Goal: Entertainment & Leisure: Consume media (video, audio)

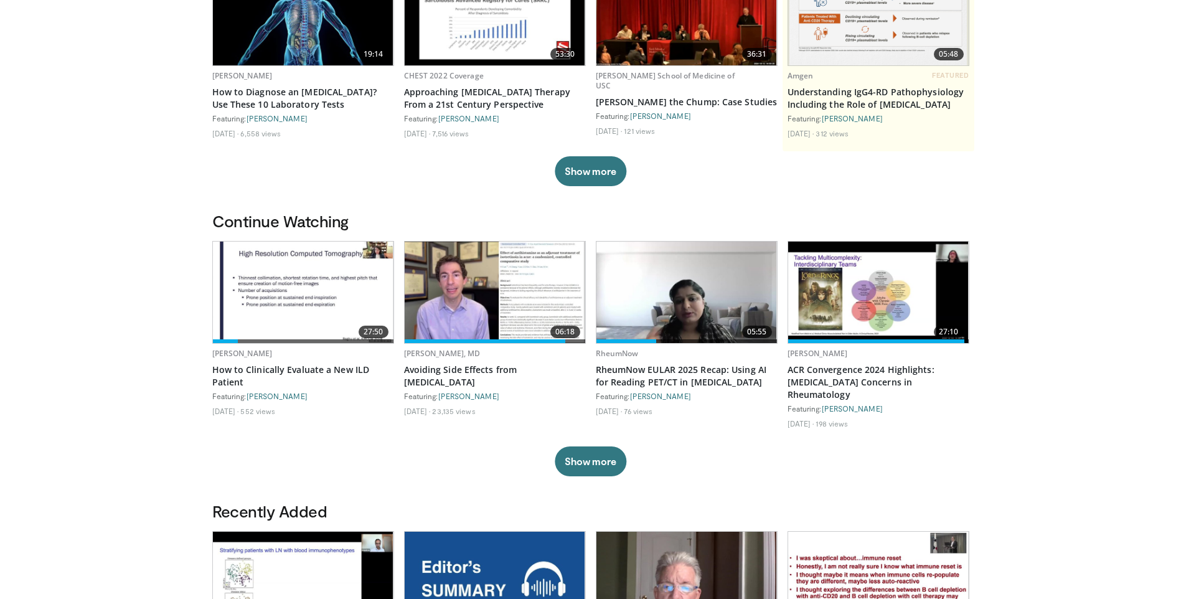
scroll to position [187, 0]
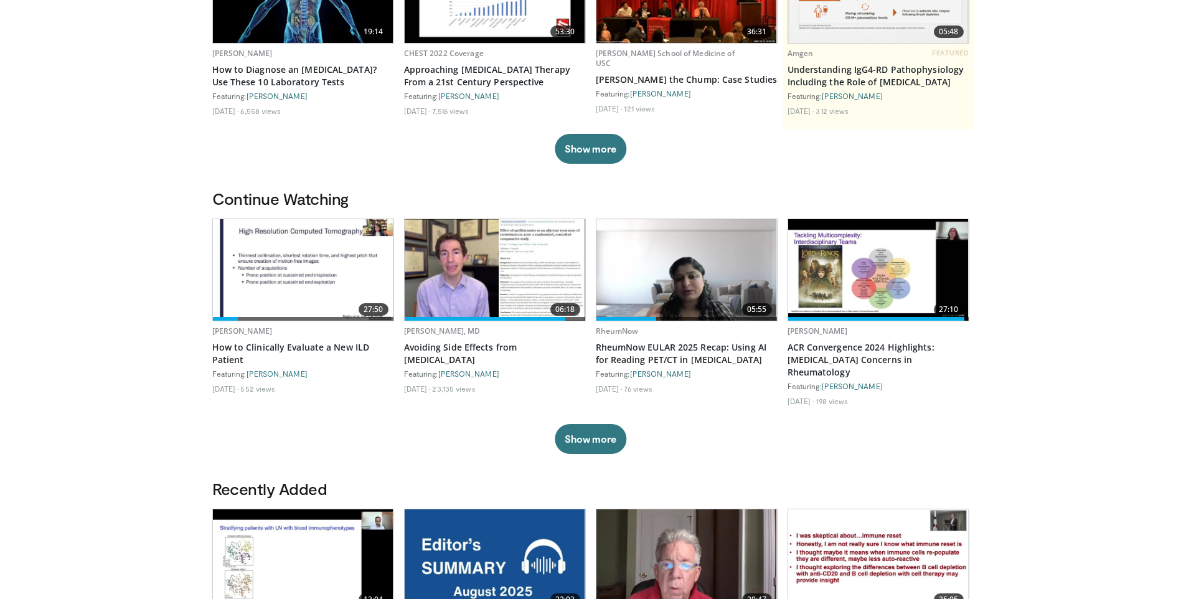
click at [488, 338] on div "John Barbieri, MD Avoiding Side Effects from Isotretinoin Featuring: John Barbi…" at bounding box center [495, 361] width 182 height 80
click at [516, 344] on link "Avoiding Side Effects from [MEDICAL_DATA]" at bounding box center [495, 353] width 182 height 25
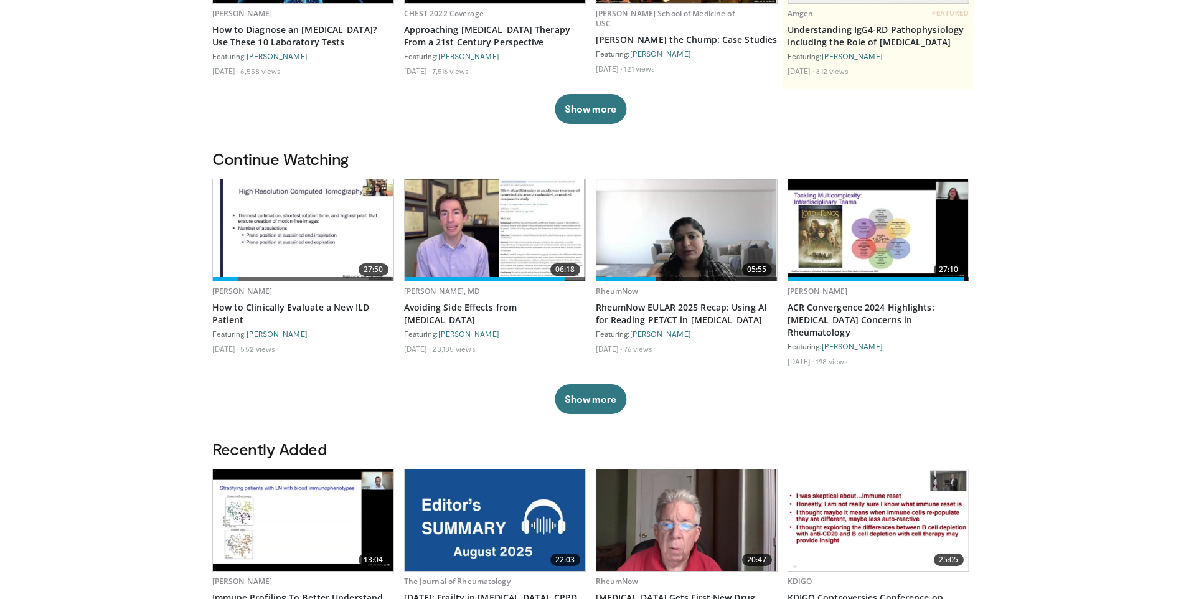
scroll to position [249, 0]
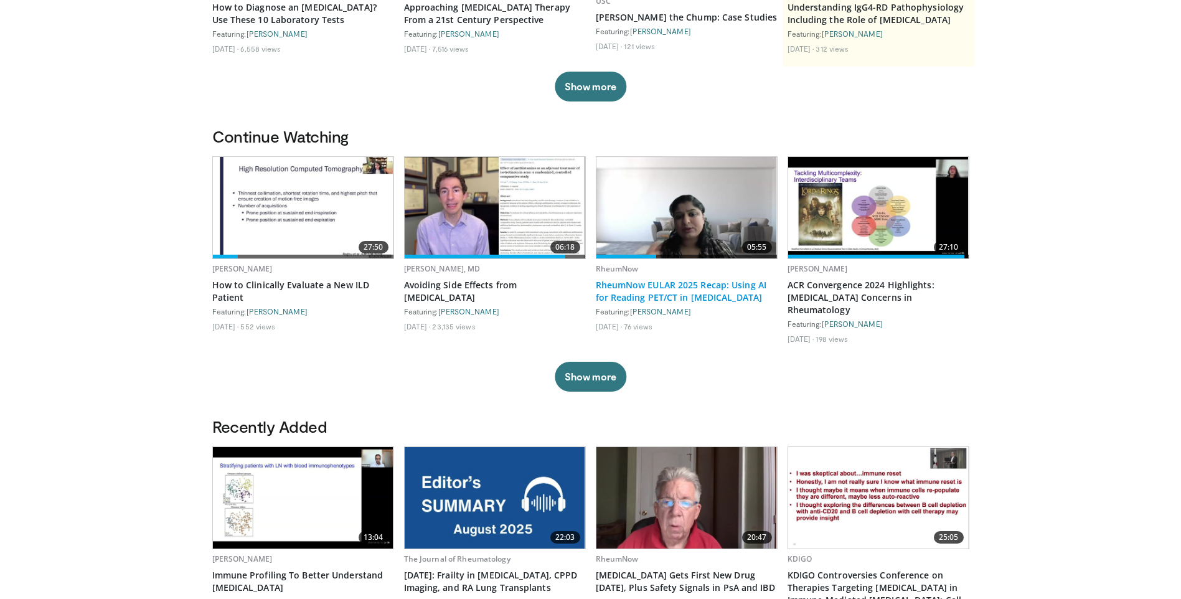
click at [668, 292] on link "RheumNow EULAR 2025 Recap: Using AI for Reading PET/CT in Rheumatoid Arthritis" at bounding box center [687, 291] width 182 height 25
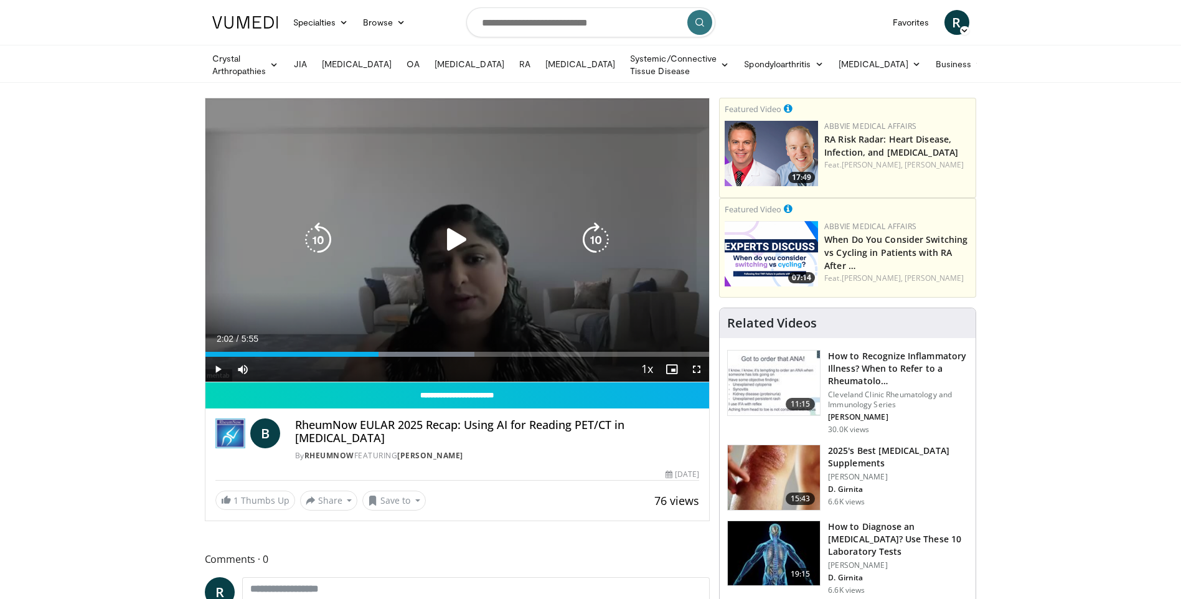
click at [0, 0] on icon "Video Player" at bounding box center [0, 0] width 0 height 0
click at [457, 237] on icon "Video Player" at bounding box center [456, 239] width 35 height 35
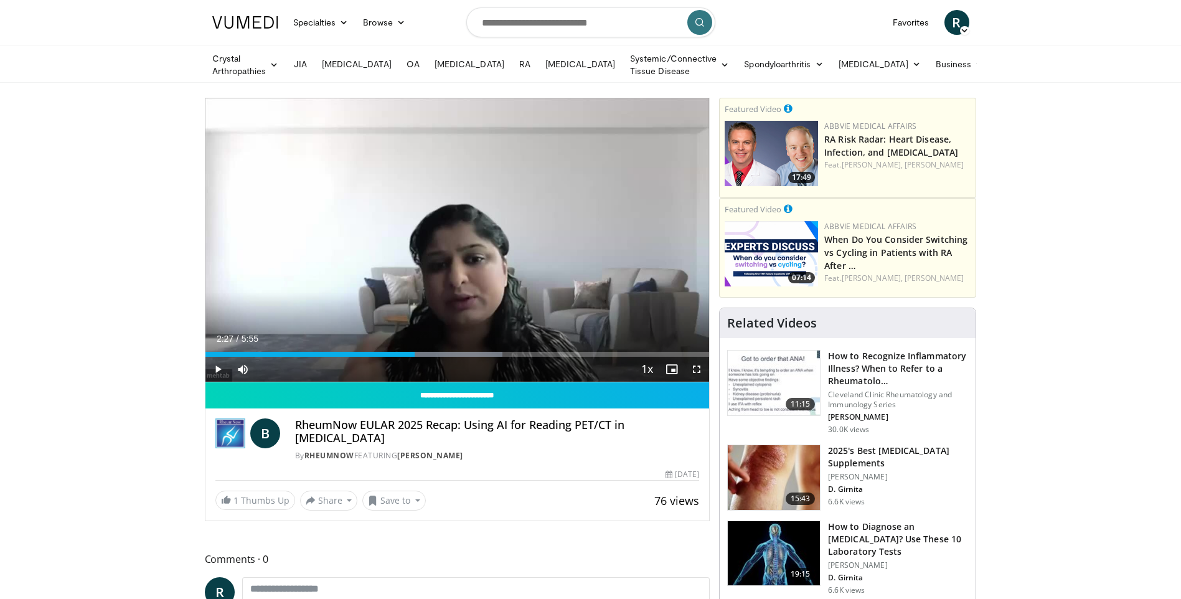
click at [509, 258] on div "10 seconds Tap to unmute" at bounding box center [457, 239] width 504 height 283
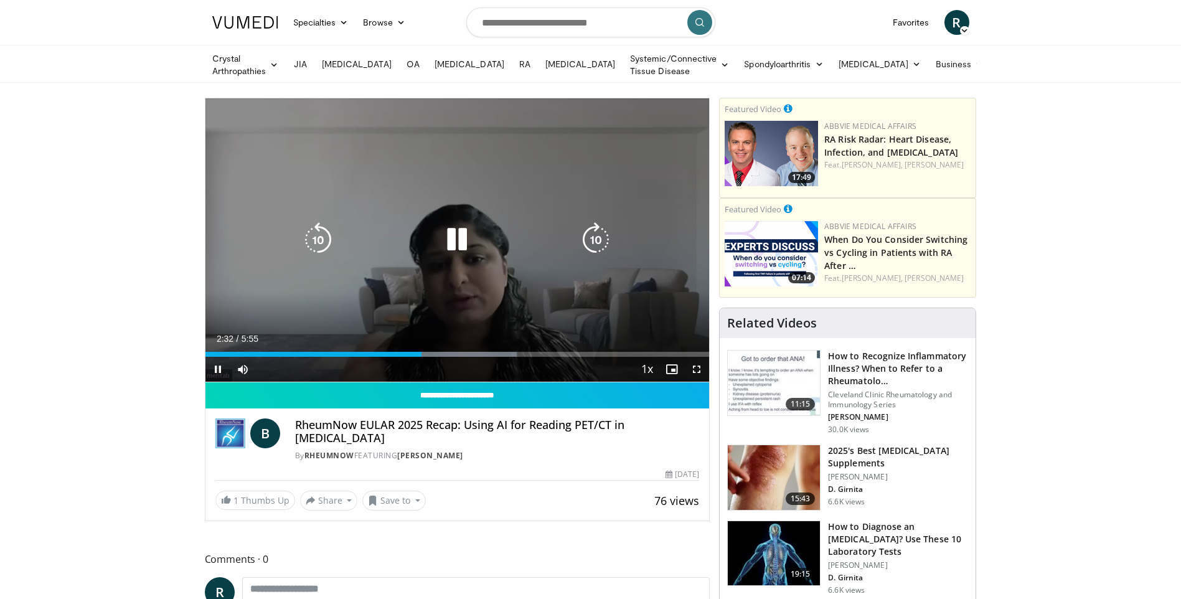
click at [538, 265] on div "10 seconds Tap to unmute" at bounding box center [457, 239] width 504 height 283
drag, startPoint x: 453, startPoint y: 213, endPoint x: 456, endPoint y: 219, distance: 7.3
click at [453, 214] on div "10 seconds Tap to unmute" at bounding box center [457, 239] width 504 height 283
